Goal: Task Accomplishment & Management: Manage account settings

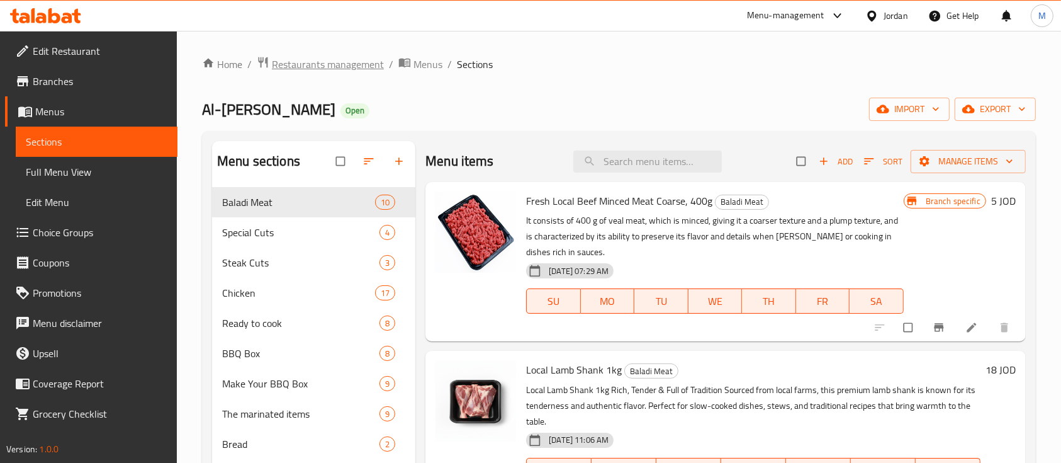
drag, startPoint x: 0, startPoint y: 0, endPoint x: 354, endPoint y: 57, distance: 358.4
click at [354, 57] on span "Restaurants management" at bounding box center [328, 64] width 112 height 15
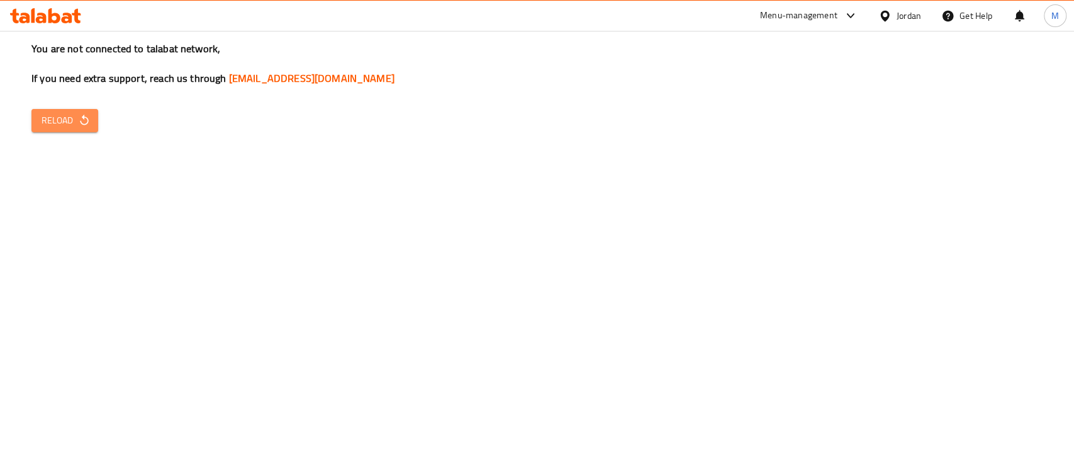
click at [78, 125] on icon "button" at bounding box center [84, 120] width 13 height 13
click at [899, 88] on div "You are not connected to talabat network, If you need extra support, reach us t…" at bounding box center [537, 231] width 1074 height 463
click at [59, 121] on span "Reload" at bounding box center [65, 121] width 47 height 16
click at [64, 118] on span "Reload" at bounding box center [65, 121] width 47 height 16
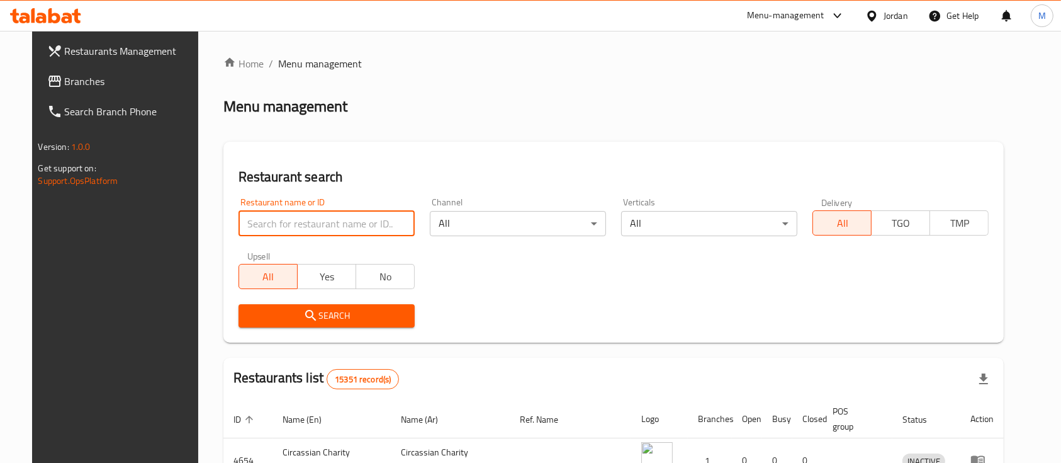
click at [316, 219] on input "search" at bounding box center [327, 223] width 176 height 25
type input "ص"
type input "ش"
type input "الريحان"
click button "Search" at bounding box center [327, 315] width 176 height 23
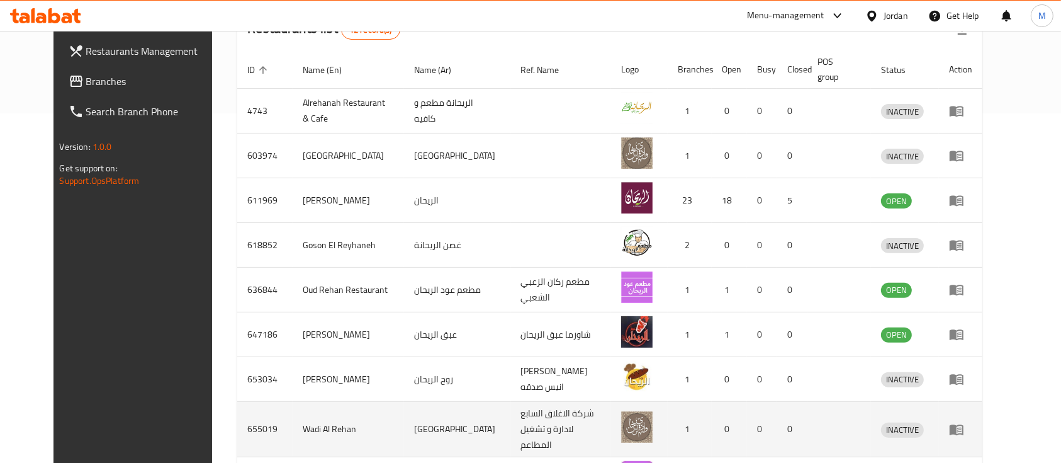
scroll to position [419, 0]
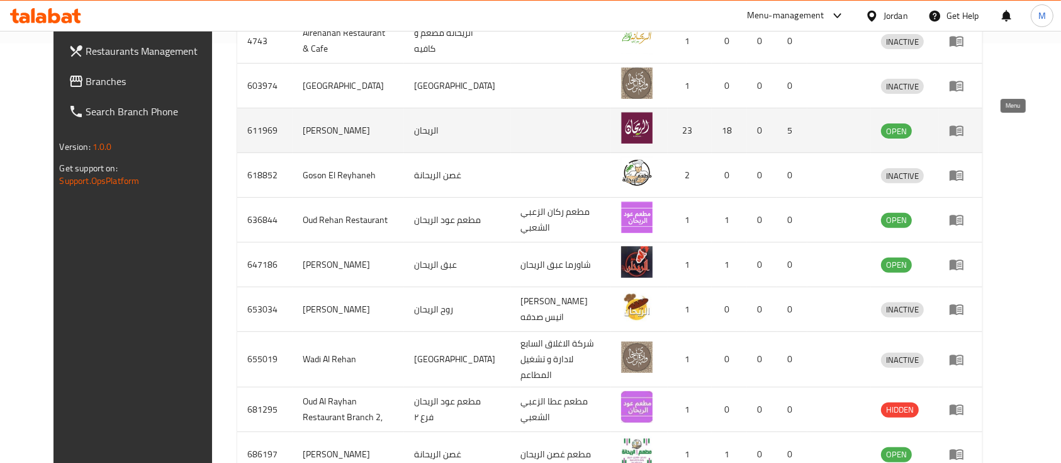
click at [962, 129] on icon "enhanced table" at bounding box center [959, 130] width 4 height 5
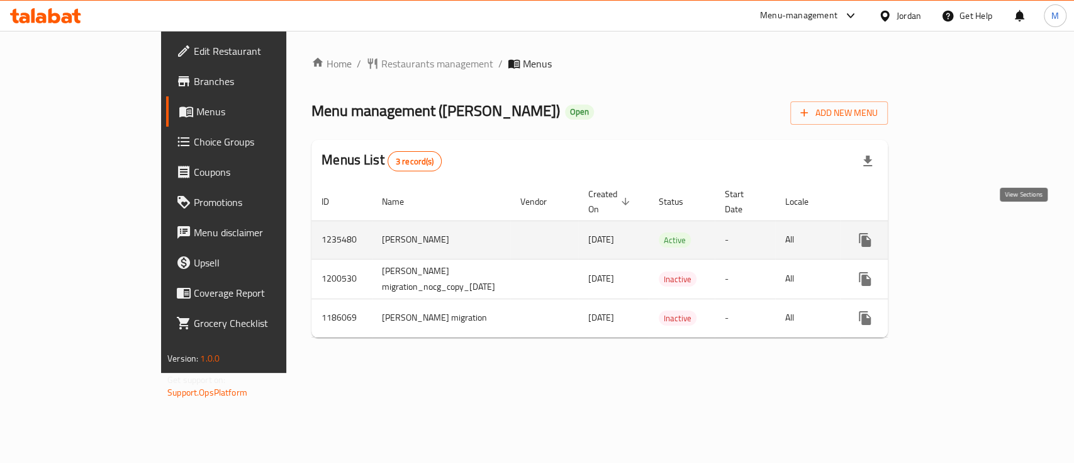
click at [964, 232] on icon "enhanced table" at bounding box center [956, 239] width 15 height 15
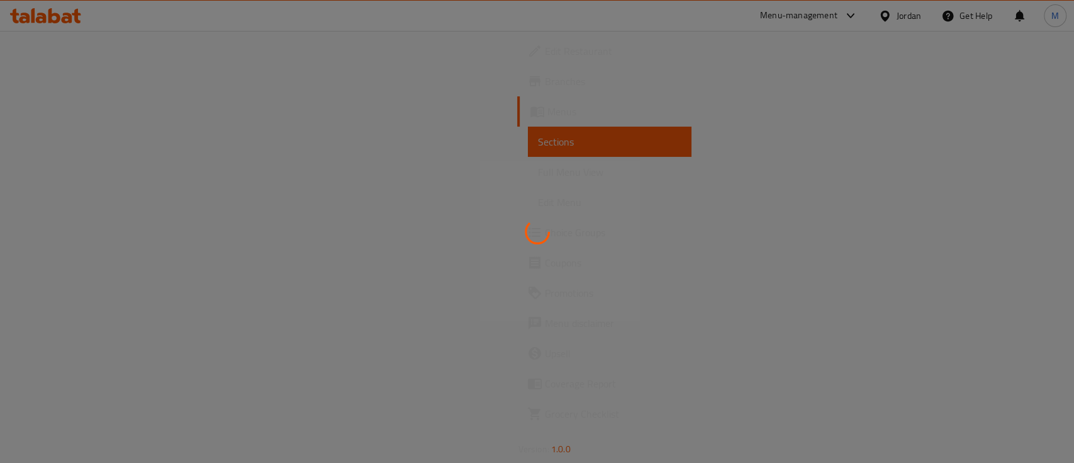
click at [1025, 229] on div at bounding box center [537, 231] width 1074 height 463
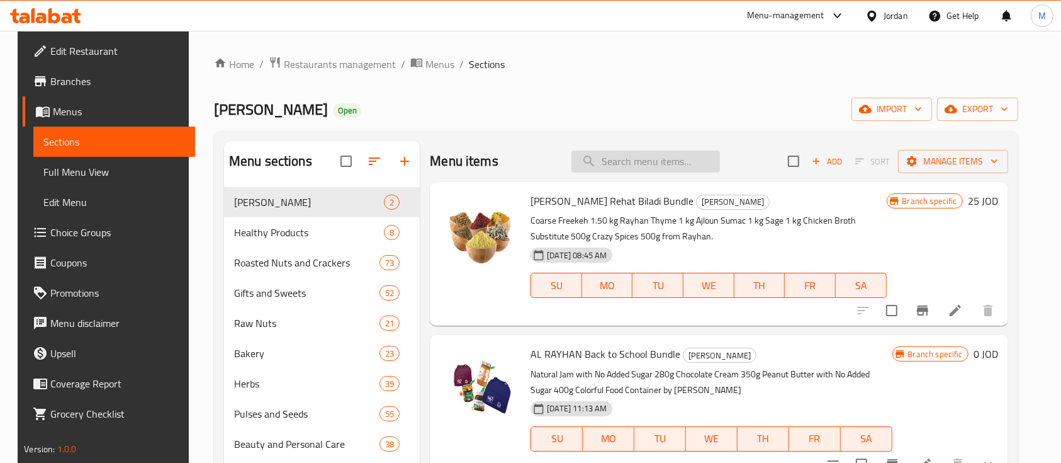
click at [662, 159] on input "search" at bounding box center [646, 161] width 149 height 22
type input "ش"
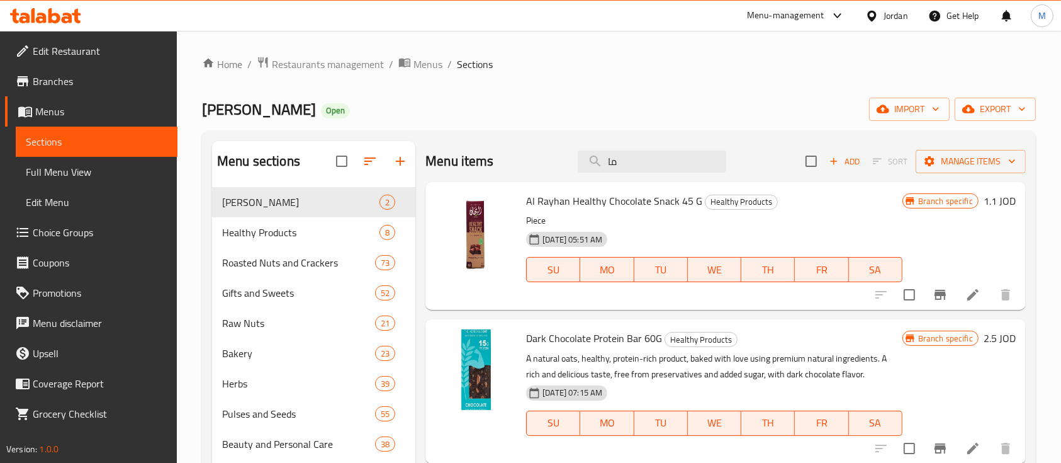
type input "مات"
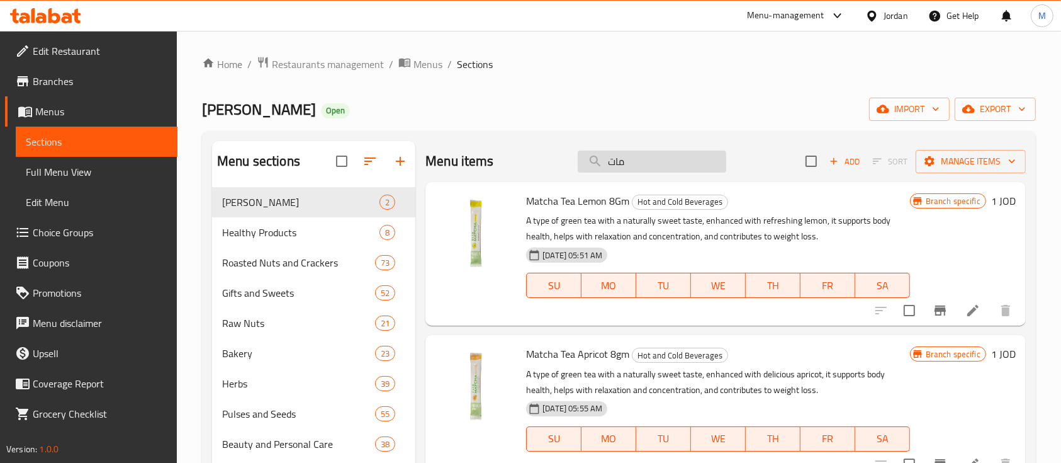
click at [655, 165] on input "مات" at bounding box center [652, 161] width 149 height 22
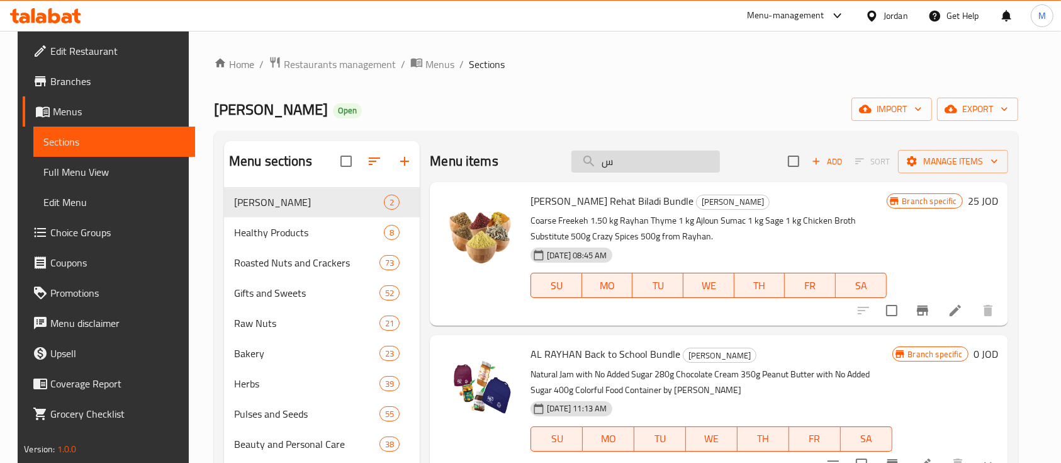
type input "سا"
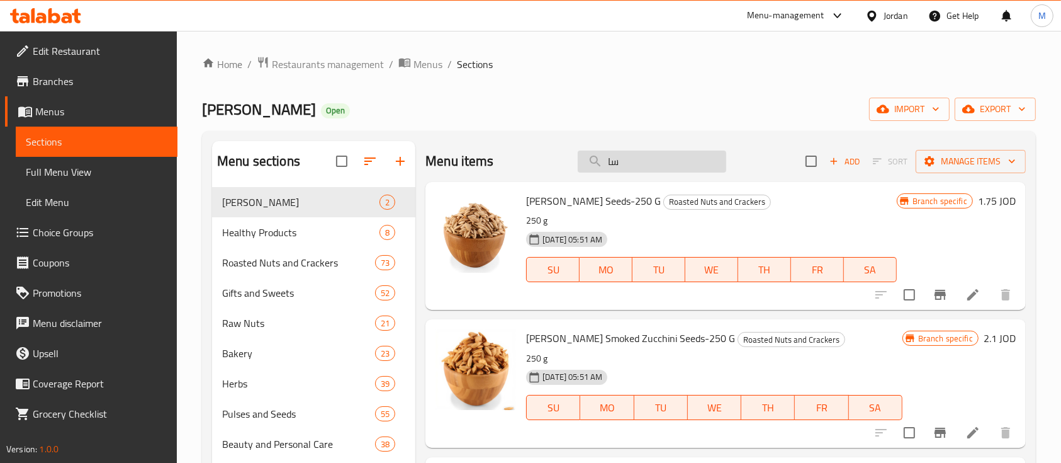
click at [614, 161] on input "سا" at bounding box center [652, 161] width 149 height 22
click at [613, 161] on input "سا" at bounding box center [652, 161] width 149 height 22
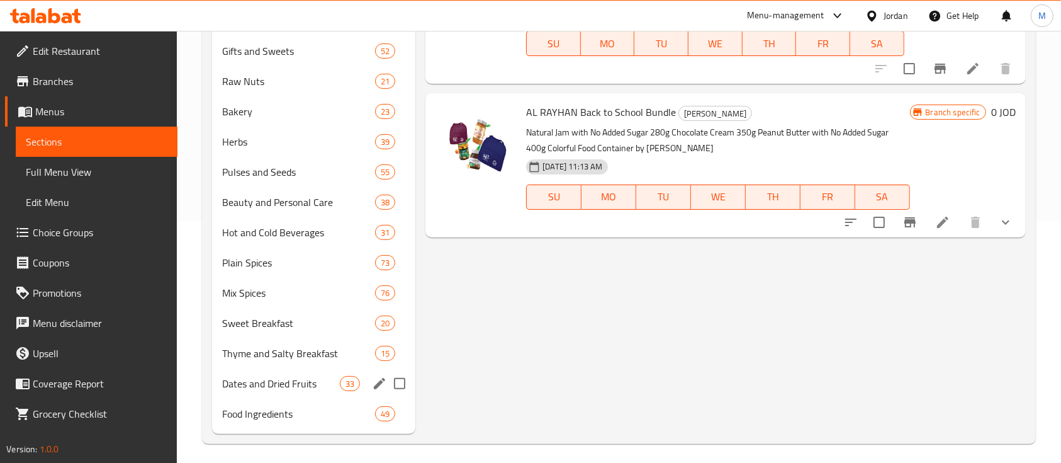
scroll to position [247, 0]
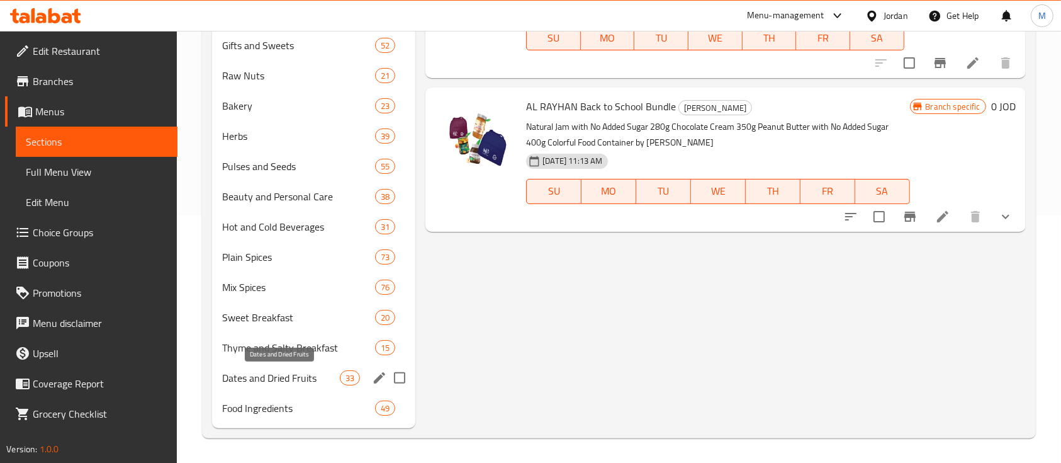
click at [237, 376] on span "Dates and Dried Fruits" at bounding box center [281, 377] width 118 height 15
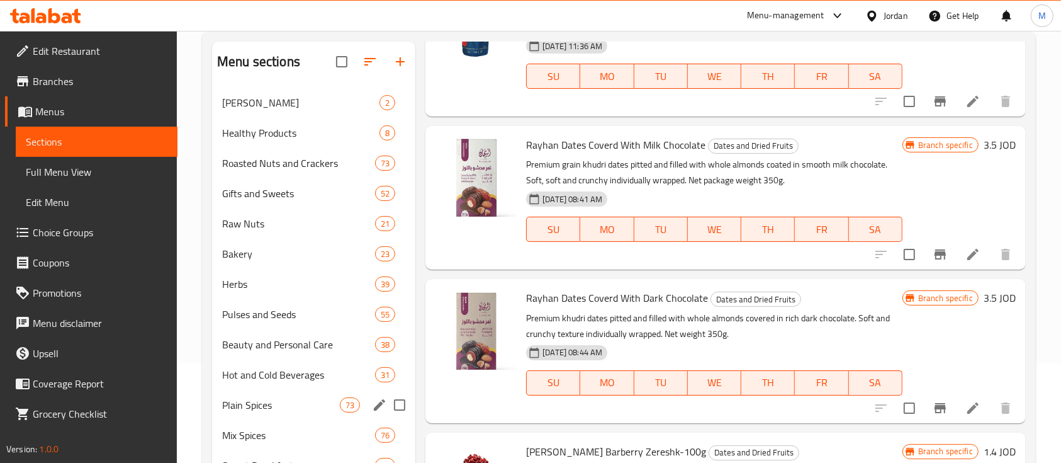
scroll to position [80, 0]
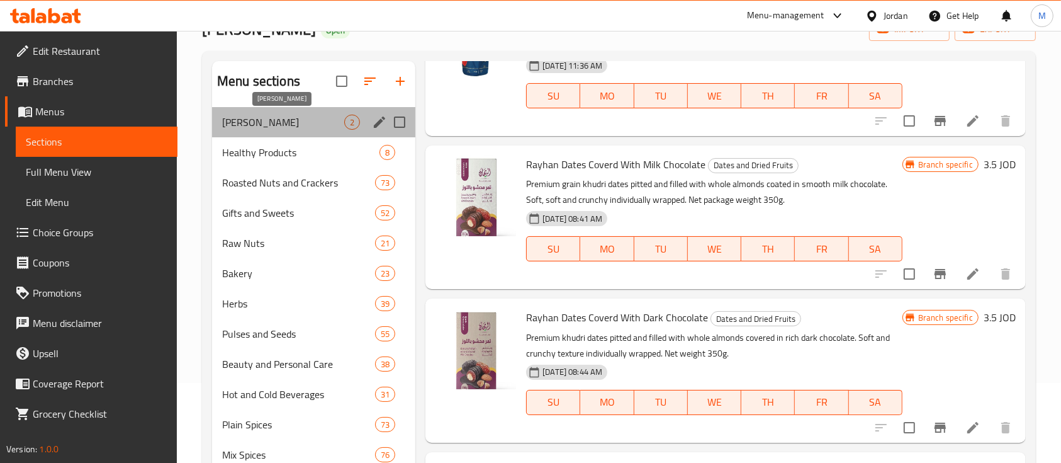
click at [290, 122] on span "[PERSON_NAME]" at bounding box center [283, 122] width 122 height 15
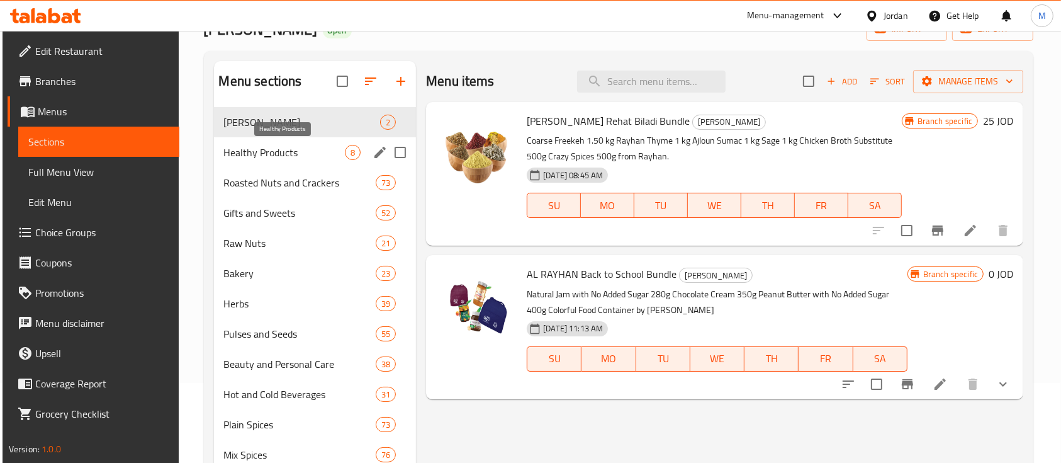
click at [311, 149] on span "Healthy Products" at bounding box center [284, 152] width 121 height 15
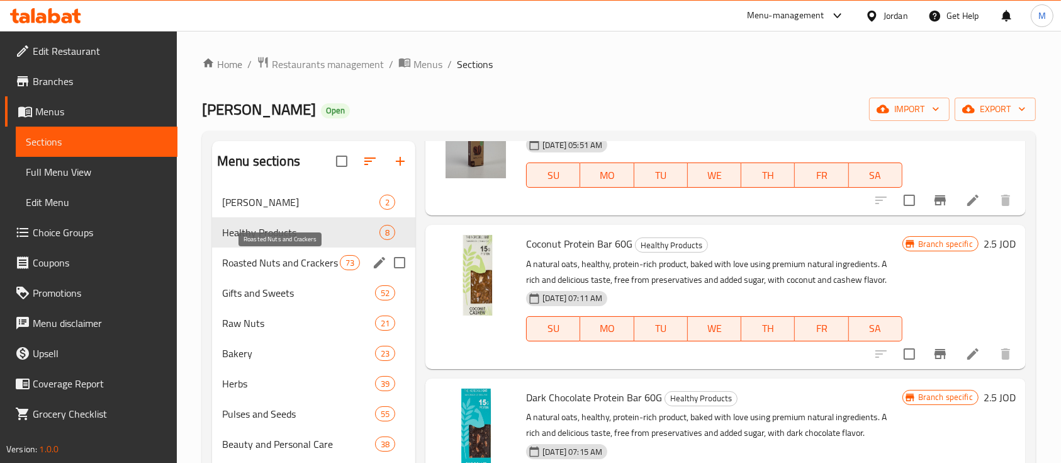
click at [295, 256] on span "Roasted Nuts and Crackers" at bounding box center [281, 262] width 118 height 15
